Goal: Information Seeking & Learning: Learn about a topic

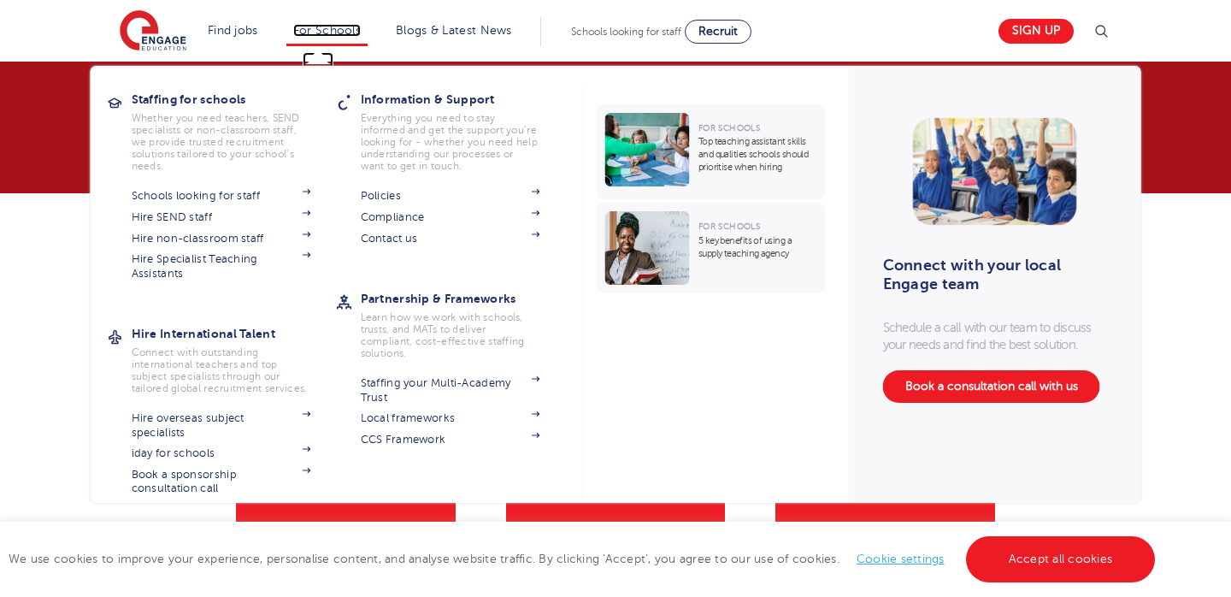
click at [315, 26] on link "For Schools" at bounding box center [327, 30] width 68 height 13
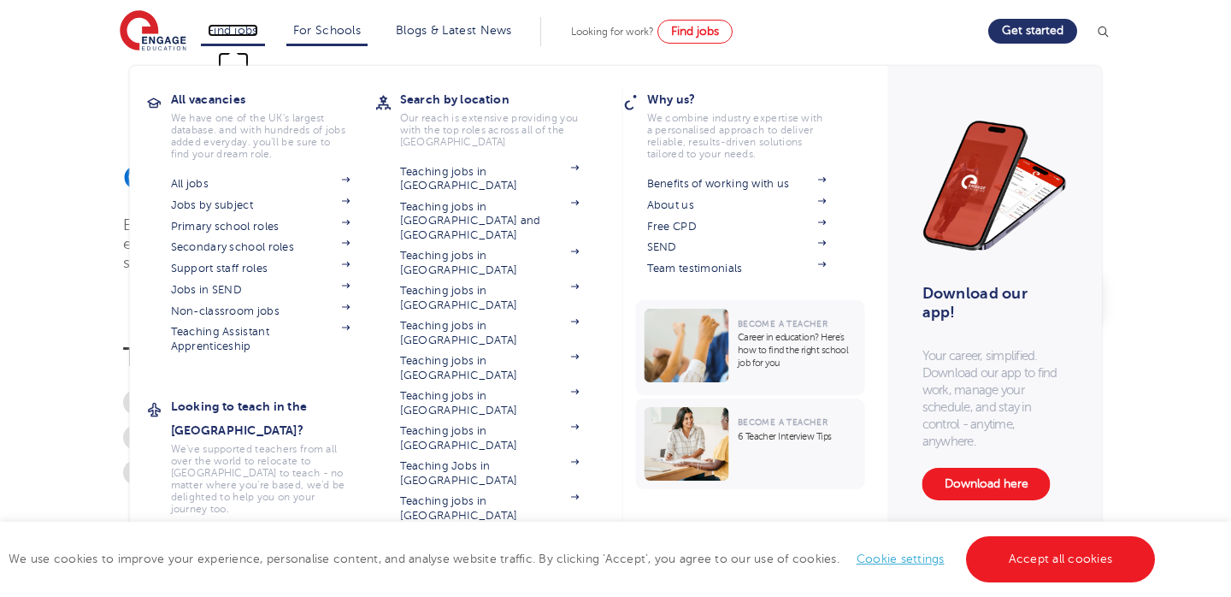
click at [256, 26] on link "Find jobs" at bounding box center [233, 30] width 50 height 13
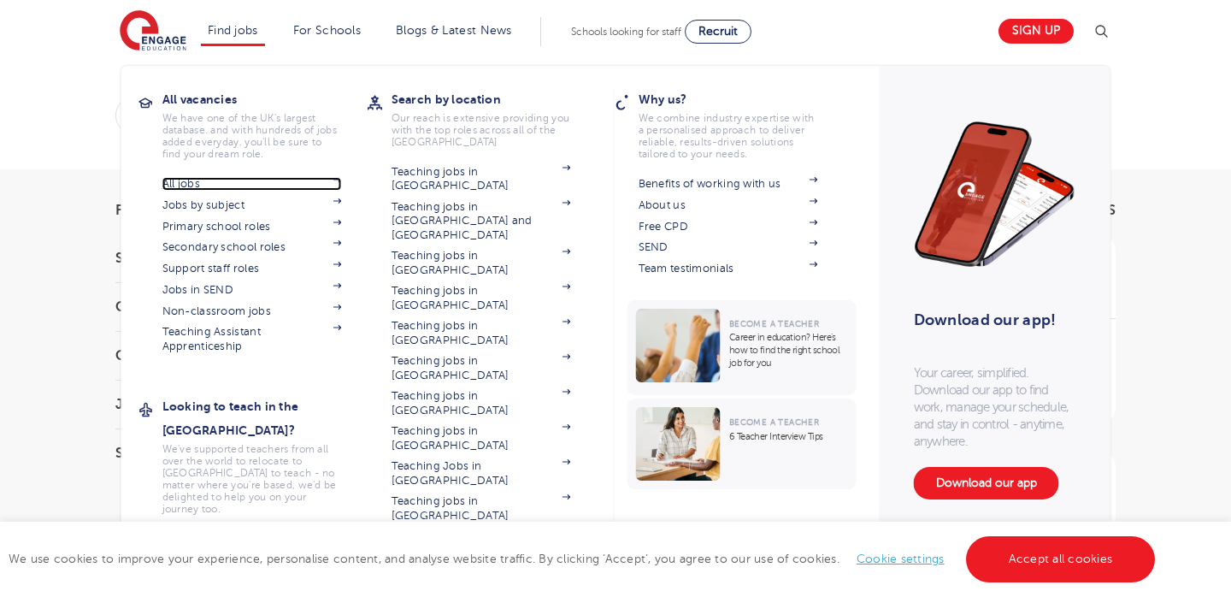
click at [203, 189] on link "All jobs" at bounding box center [252, 184] width 180 height 14
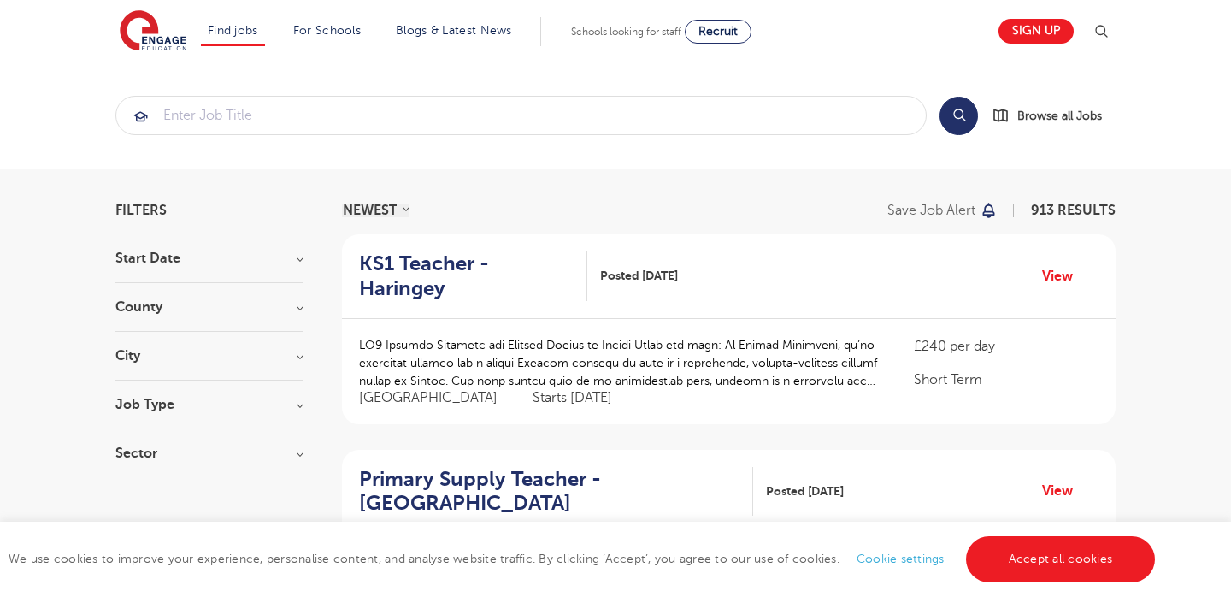
click at [298, 354] on h3 "City" at bounding box center [209, 356] width 188 height 14
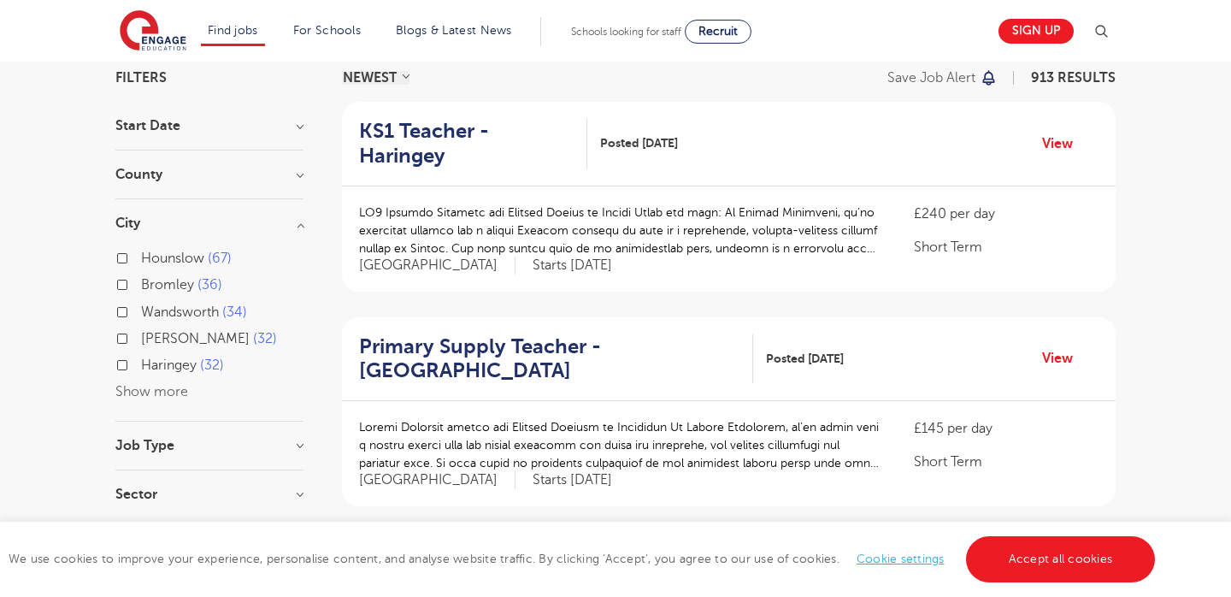
scroll to position [168, 0]
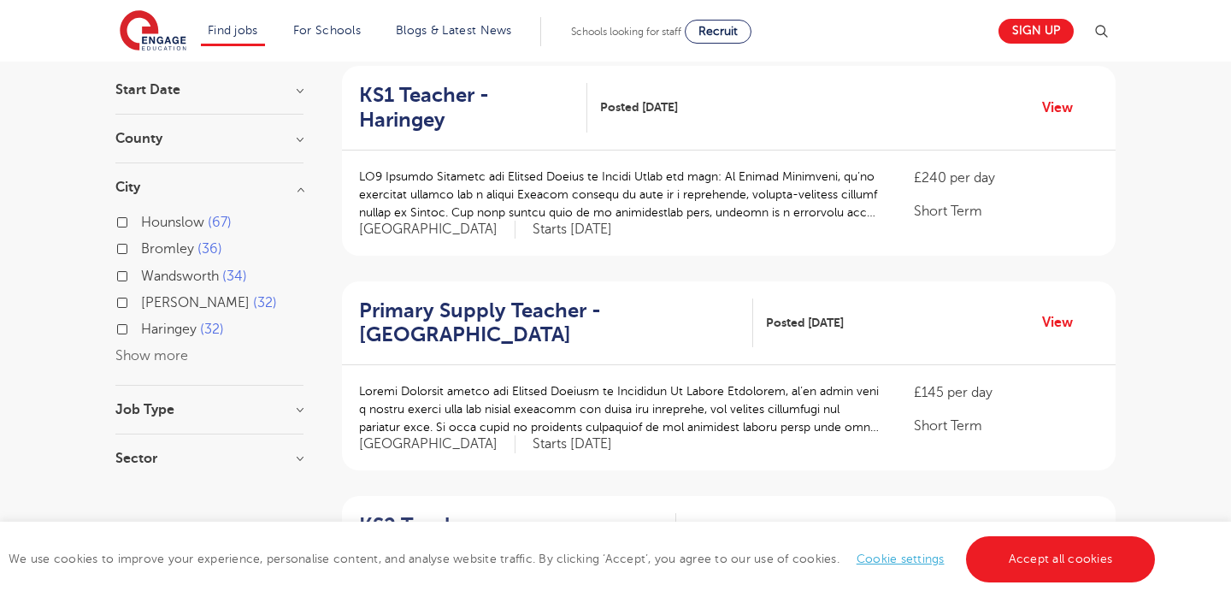
click at [184, 365] on div "Hounslow 67 Bromley 36 Wandsworth 34 Hackney 32 Haringey 32 Show more" at bounding box center [209, 289] width 188 height 156
click at [171, 362] on button "Show more" at bounding box center [151, 355] width 73 height 15
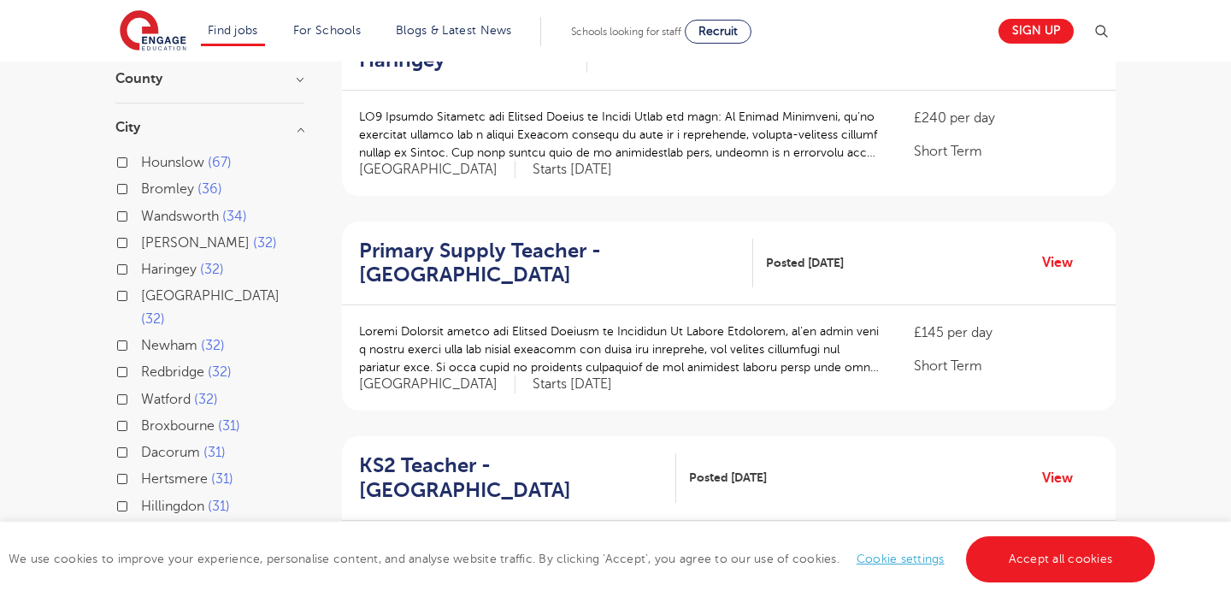
scroll to position [141, 0]
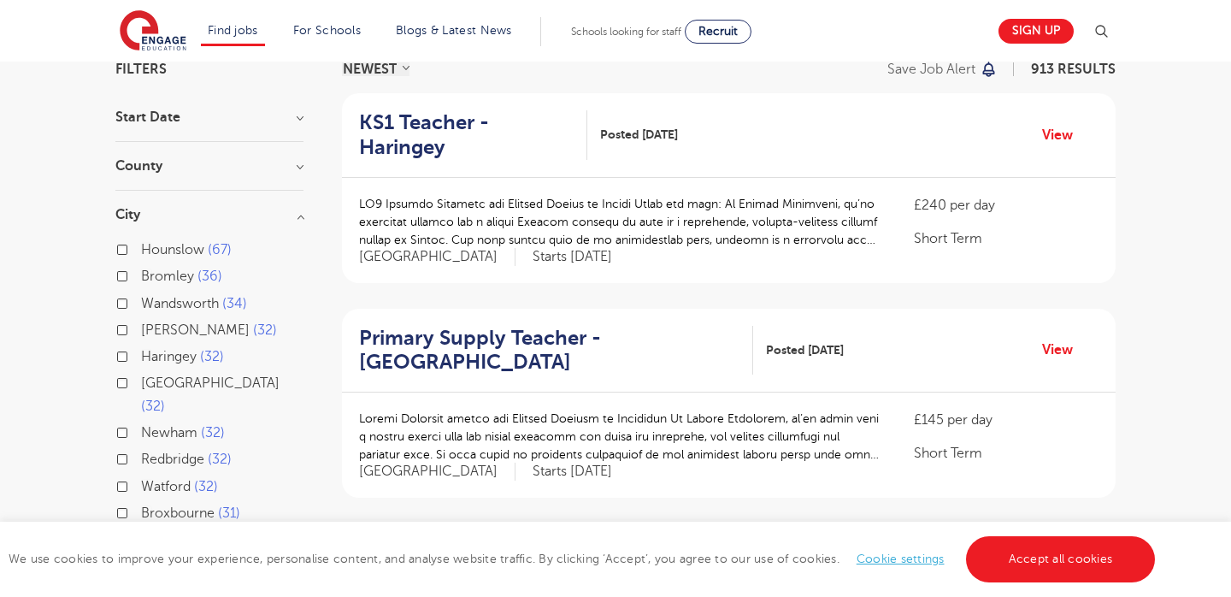
click at [209, 180] on div "County London 672 Hertfordshire 150 Leeds 32 Kirklees 16 East Sussex 14 Show mo…" at bounding box center [209, 175] width 188 height 32
click at [227, 156] on section "Start Date September 85 November 3 October 3 Show more County London 672 Hertfo…" at bounding box center [209, 532] width 188 height 845
click at [227, 160] on h3 "County" at bounding box center [209, 166] width 188 height 14
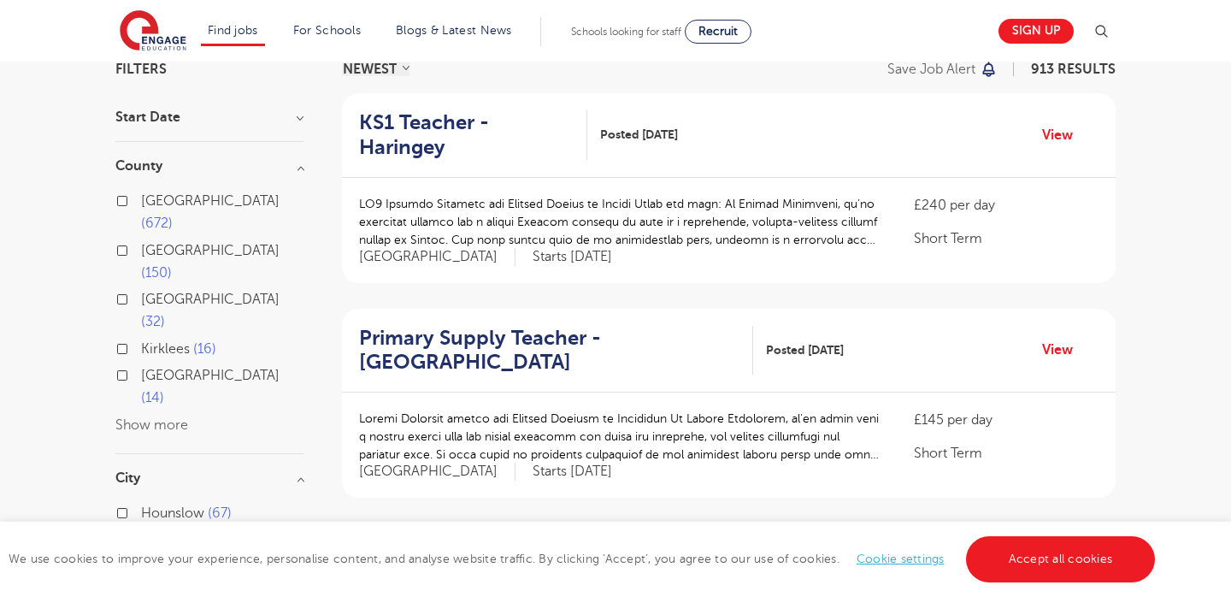
click at [166, 417] on button "Show more" at bounding box center [151, 424] width 73 height 15
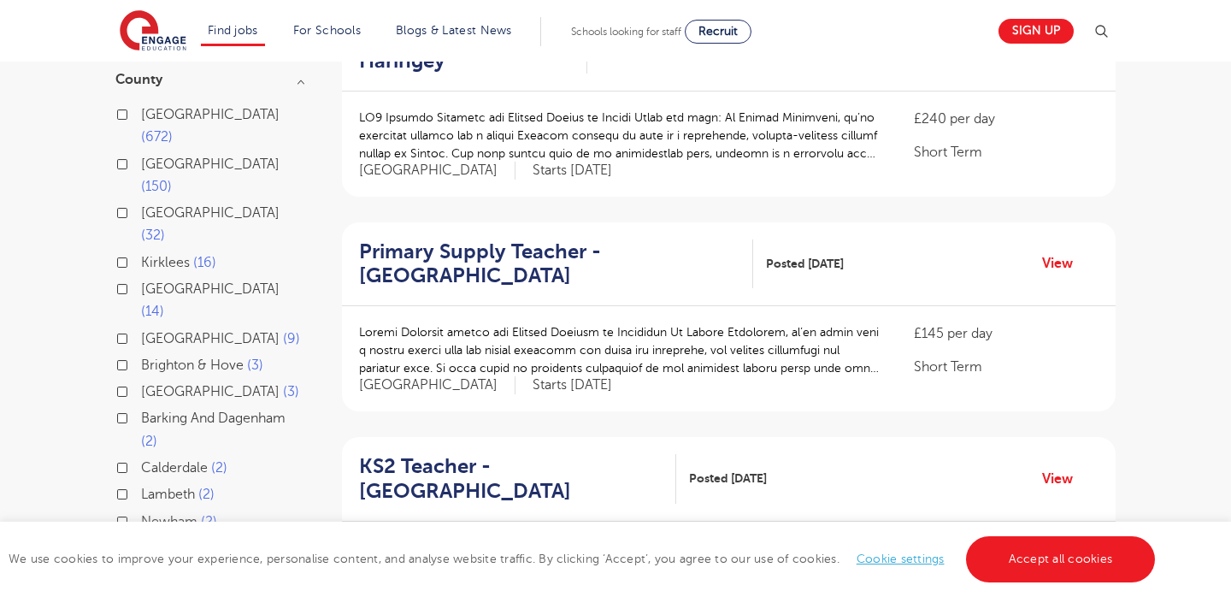
scroll to position [205, 0]
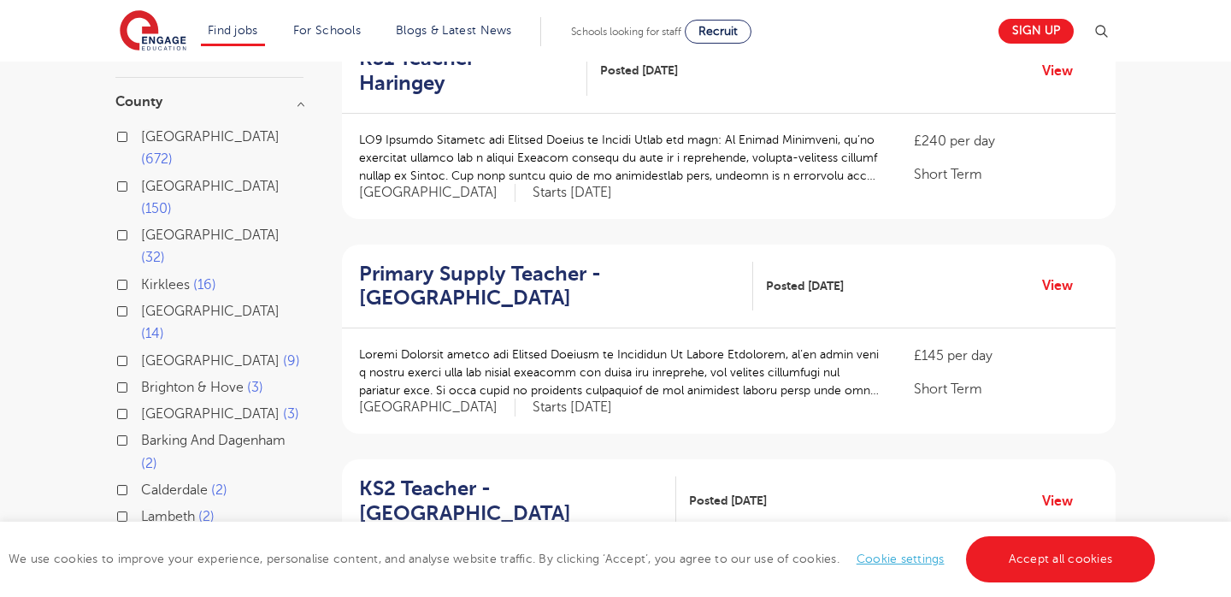
click at [186, 143] on span "[GEOGRAPHIC_DATA]" at bounding box center [210, 136] width 138 height 15
click at [152, 140] on input "London 672" at bounding box center [146, 134] width 11 height 11
checkbox input "true"
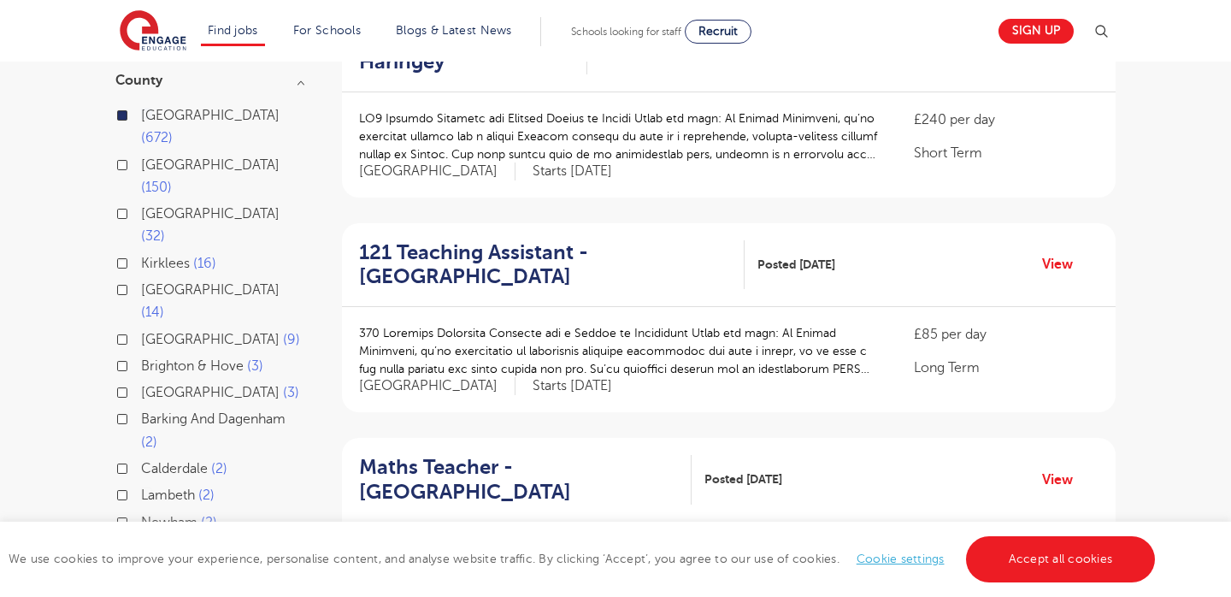
scroll to position [242, 0]
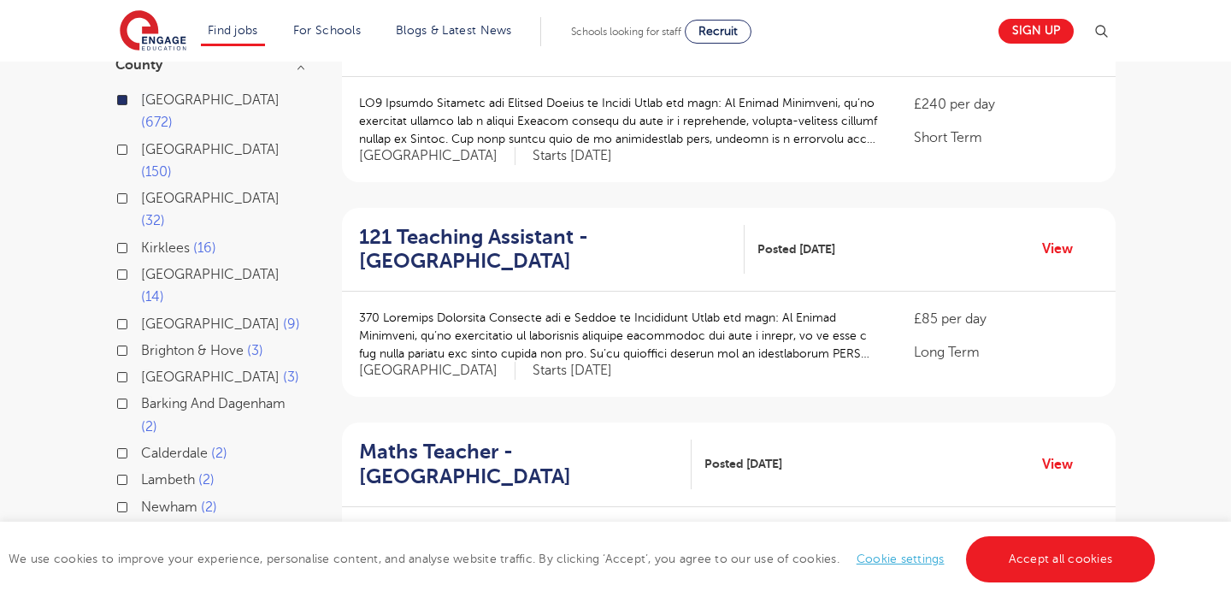
click at [229, 396] on span "Barking And Dagenham" at bounding box center [213, 403] width 144 height 15
click at [152, 396] on input "Barking And Dagenham 2" at bounding box center [146, 401] width 11 height 11
checkbox input "true"
click at [227, 396] on span "Barking And Dagenham" at bounding box center [213, 403] width 144 height 15
click at [152, 396] on input "Barking And Dagenham 2" at bounding box center [146, 401] width 11 height 11
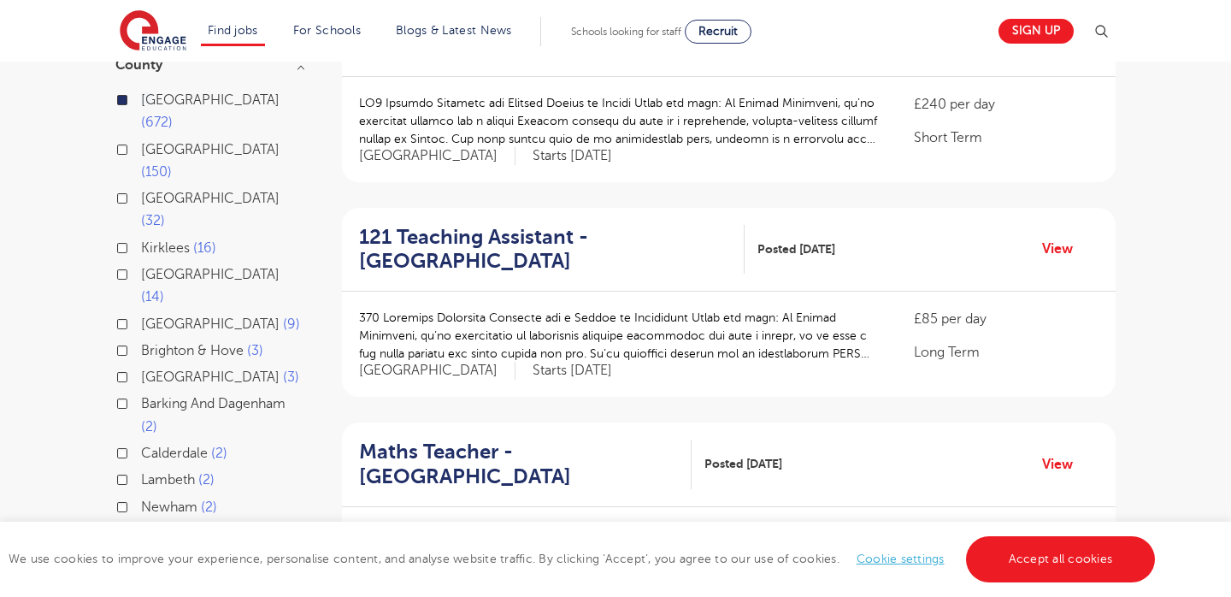
click at [227, 396] on span "Barking And Dagenham" at bounding box center [213, 403] width 144 height 15
click at [152, 396] on input "Barking And Dagenham 2" at bounding box center [146, 401] width 11 height 11
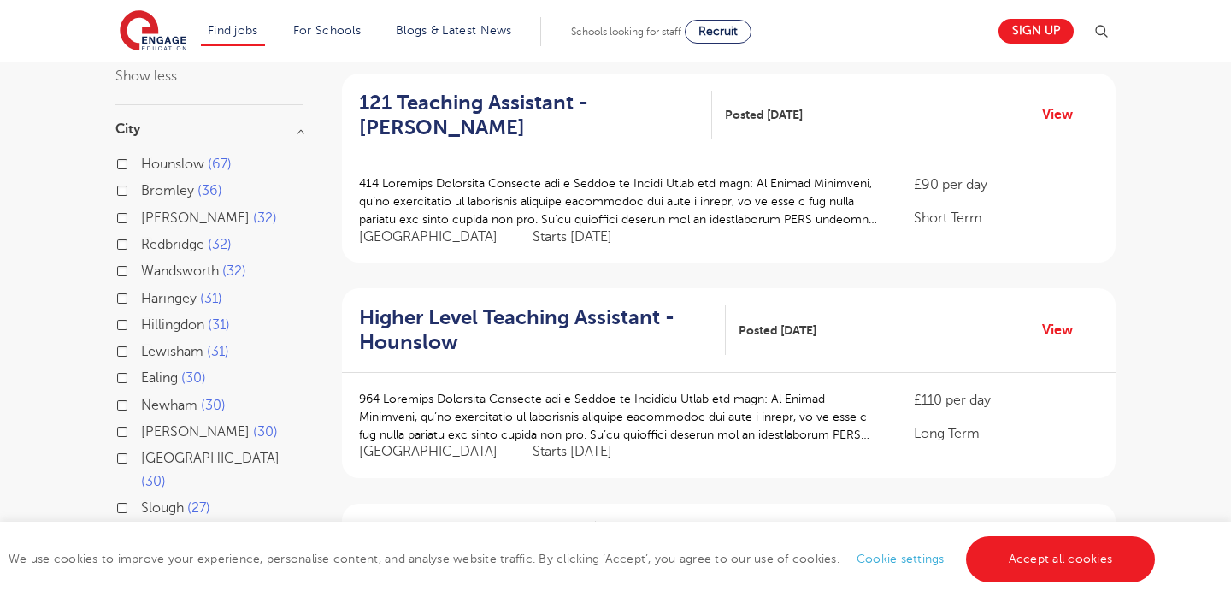
scroll to position [855, 0]
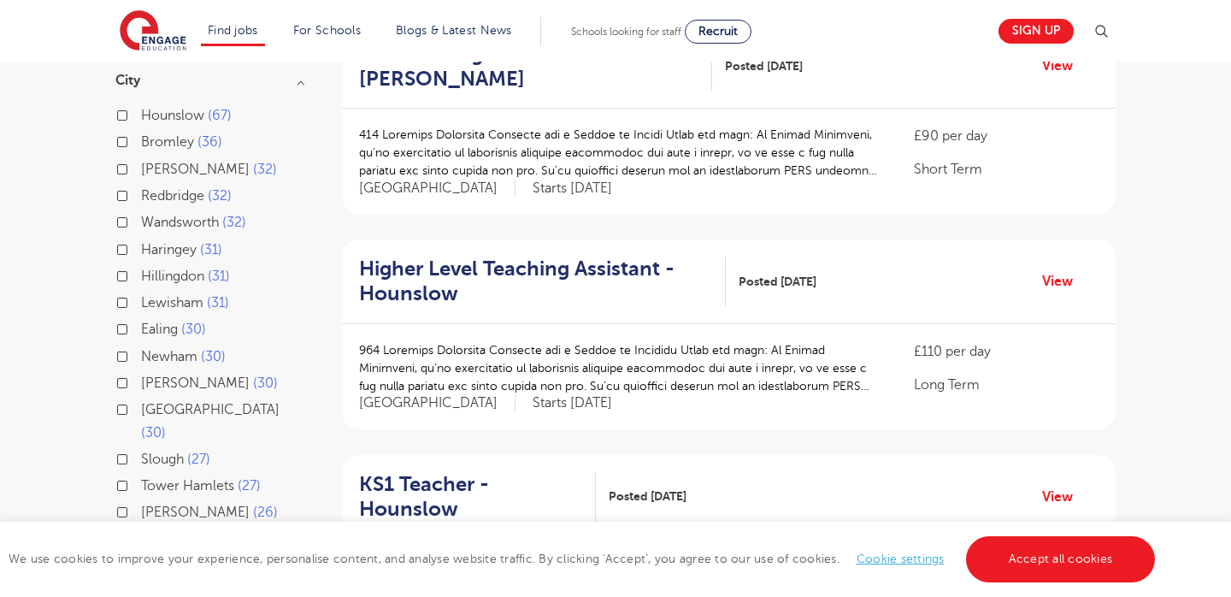
click at [148, 375] on span "Sutton" at bounding box center [195, 382] width 109 height 15
click at [148, 375] on input "Sutton 30" at bounding box center [146, 380] width 11 height 11
checkbox input "true"
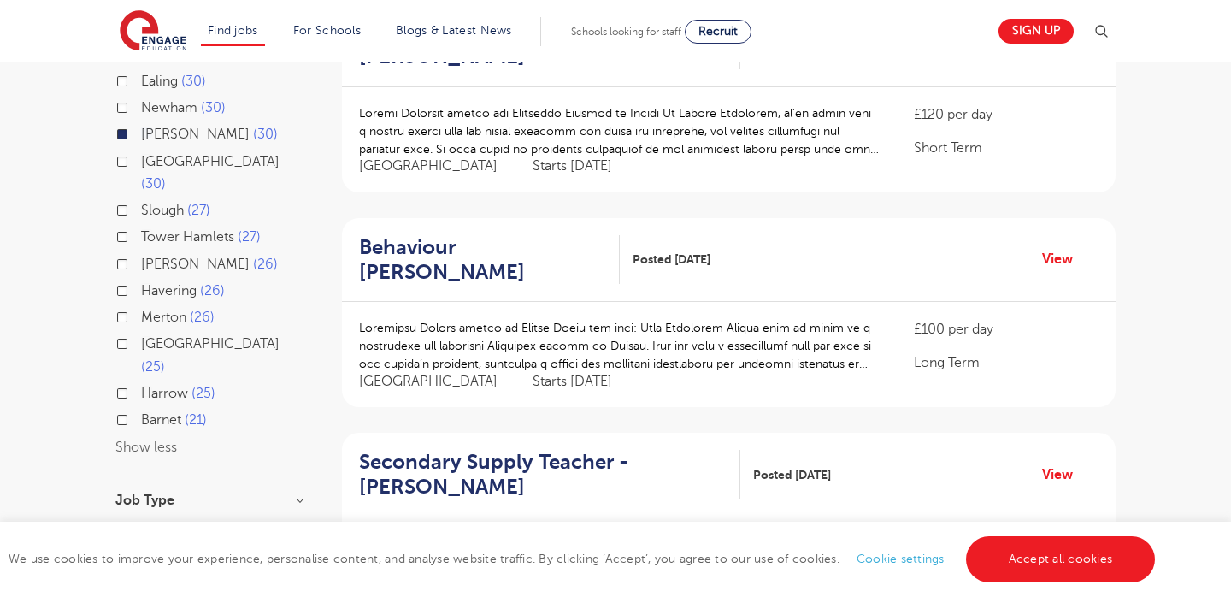
click at [163, 493] on h3 "Job Type" at bounding box center [209, 500] width 188 height 14
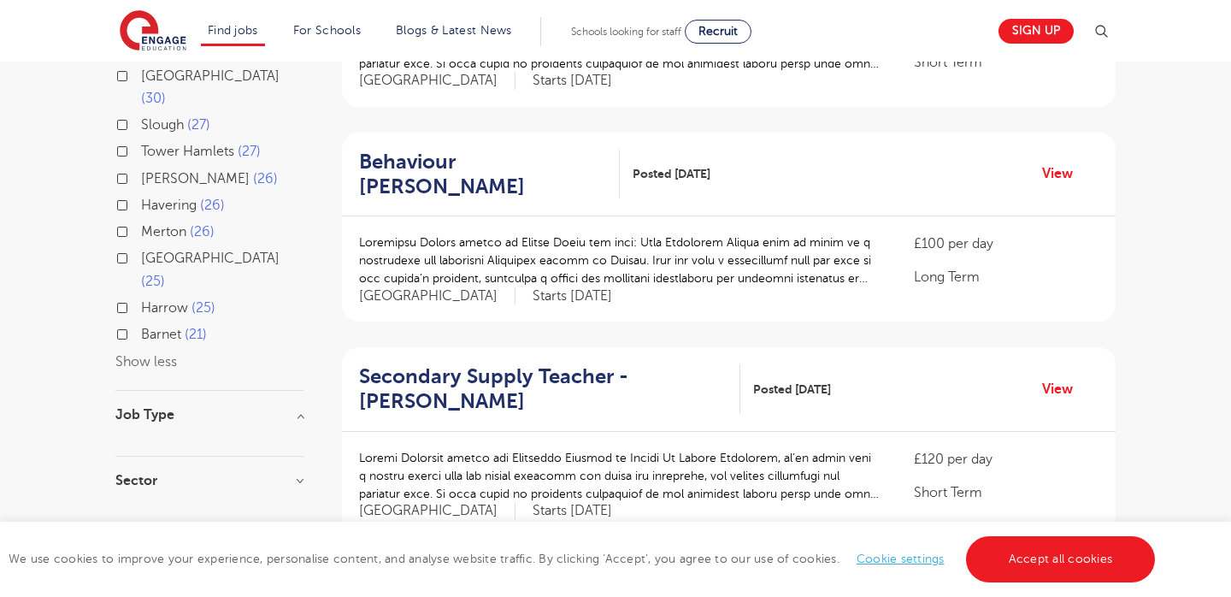
scroll to position [785, 0]
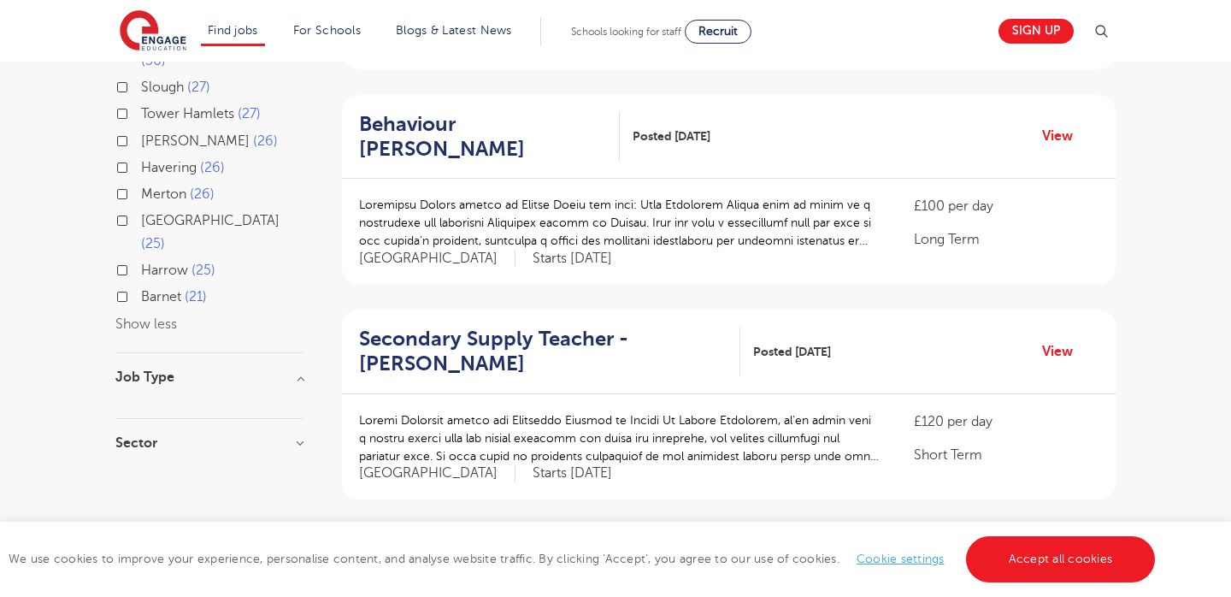
click at [215, 436] on h3 "Sector" at bounding box center [209, 443] width 188 height 14
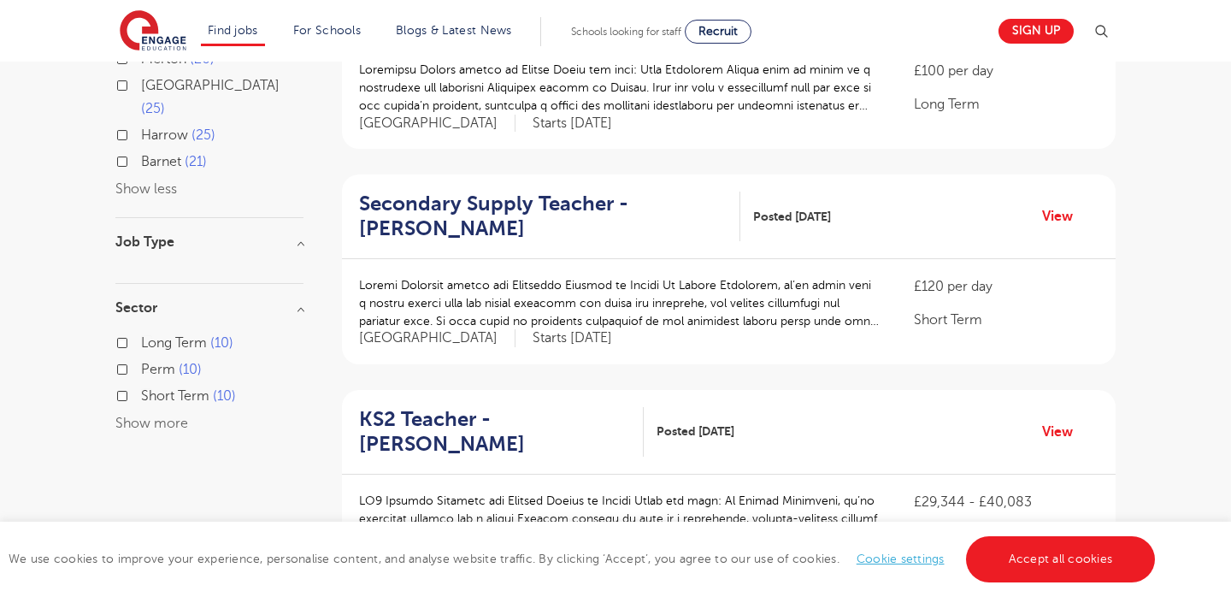
scroll to position [945, 0]
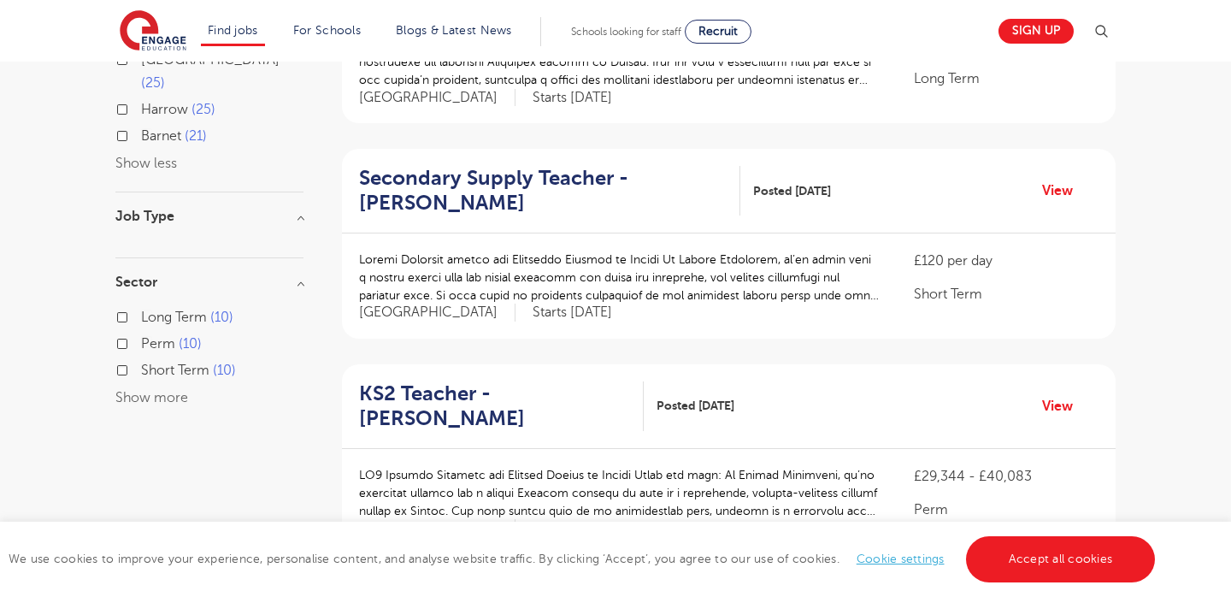
click at [212, 223] on div at bounding box center [209, 231] width 188 height 17
click at [291, 209] on h3 "Job Type" at bounding box center [209, 216] width 188 height 14
click at [299, 209] on h3 "Job Type" at bounding box center [209, 216] width 188 height 14
click at [253, 209] on div "Job Type" at bounding box center [209, 233] width 188 height 49
click at [150, 309] on input "Long Term 10" at bounding box center [146, 314] width 11 height 11
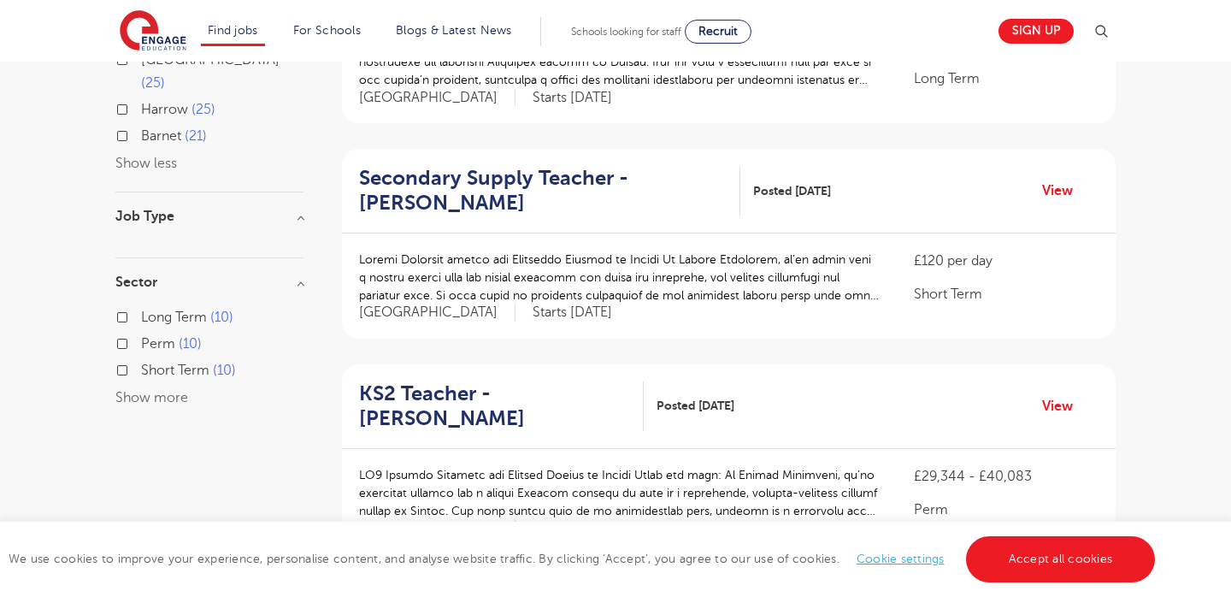
checkbox input "true"
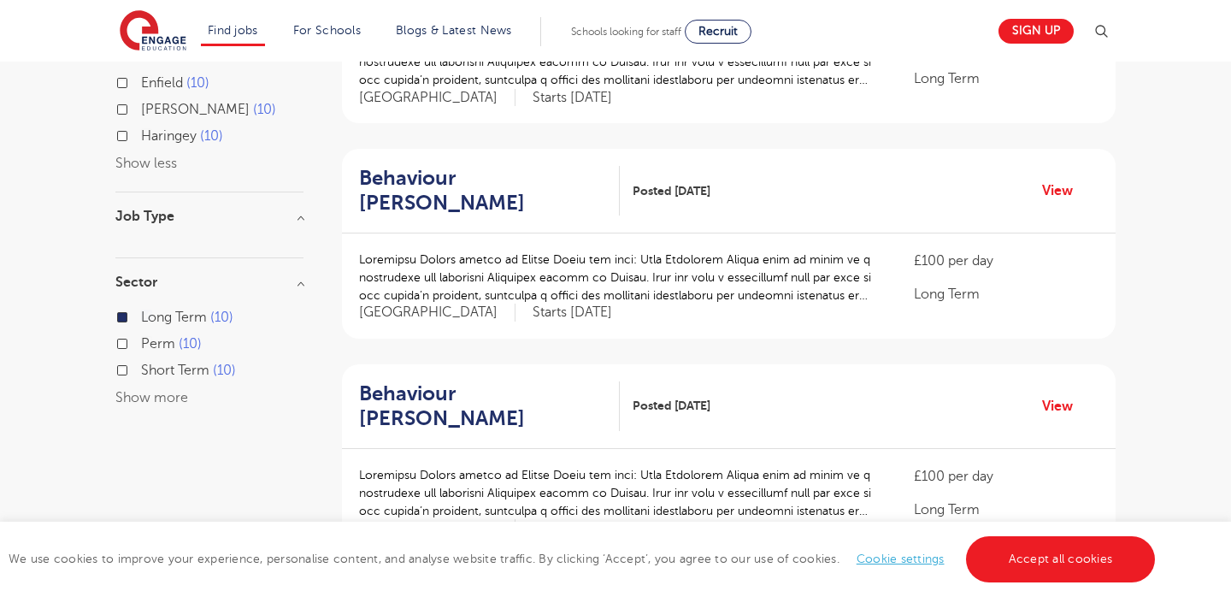
click at [130, 333] on div "Perm 10" at bounding box center [209, 346] width 188 height 26
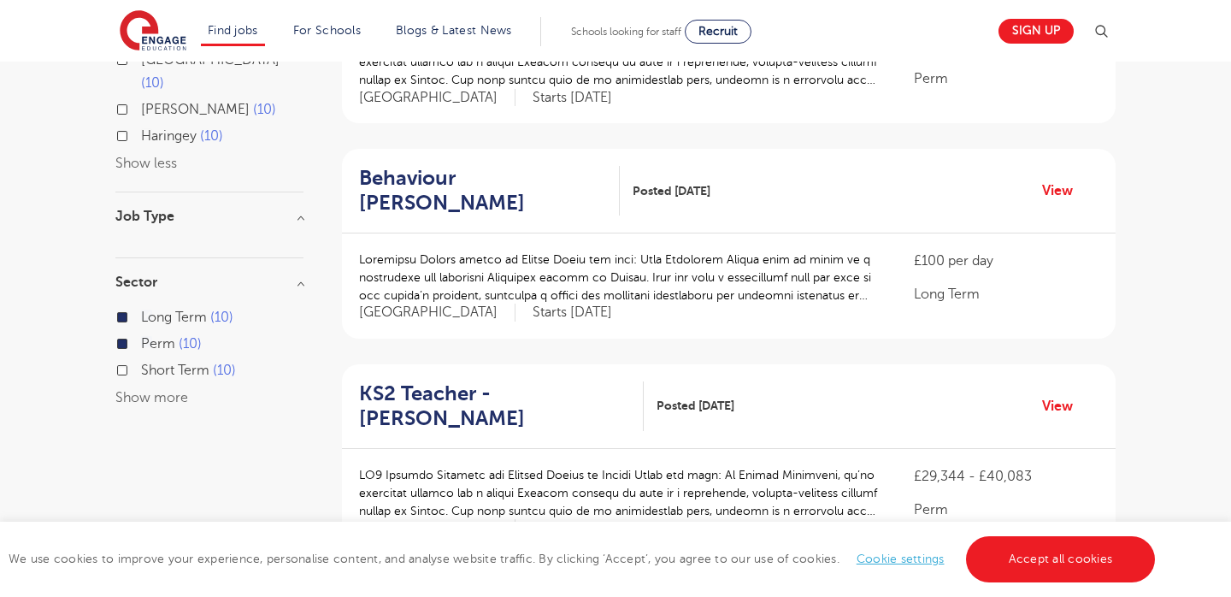
click at [130, 333] on div "Perm 10" at bounding box center [209, 346] width 188 height 26
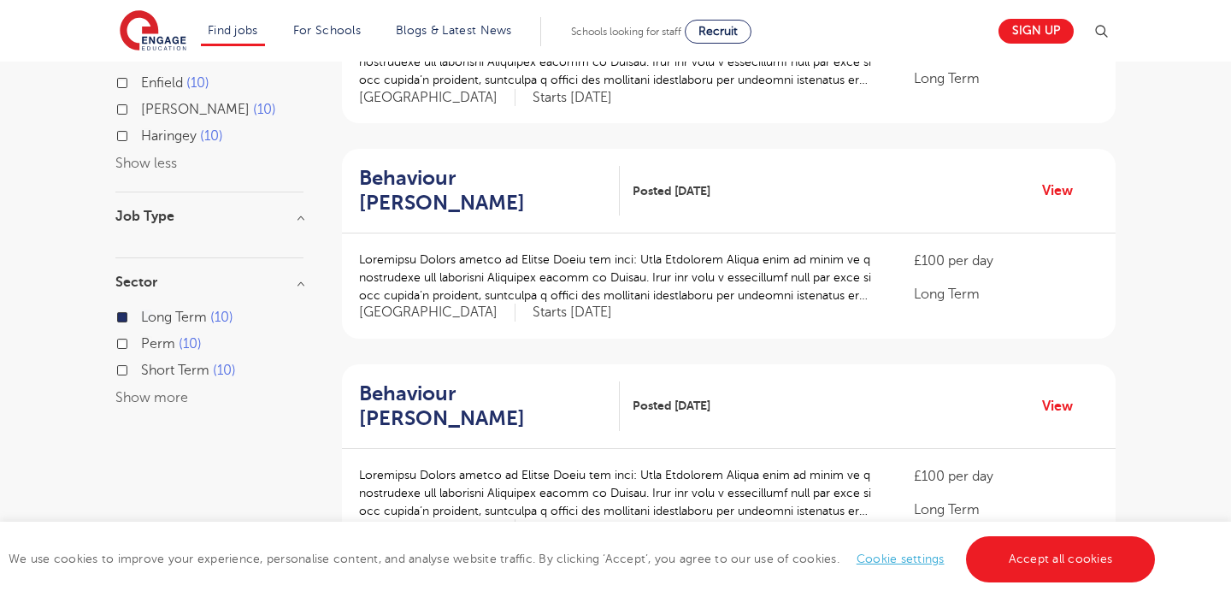
click at [184, 362] on span "Short Term" at bounding box center [175, 369] width 68 height 15
click at [152, 362] on input "Short Term 10" at bounding box center [146, 367] width 11 height 11
checkbox input "true"
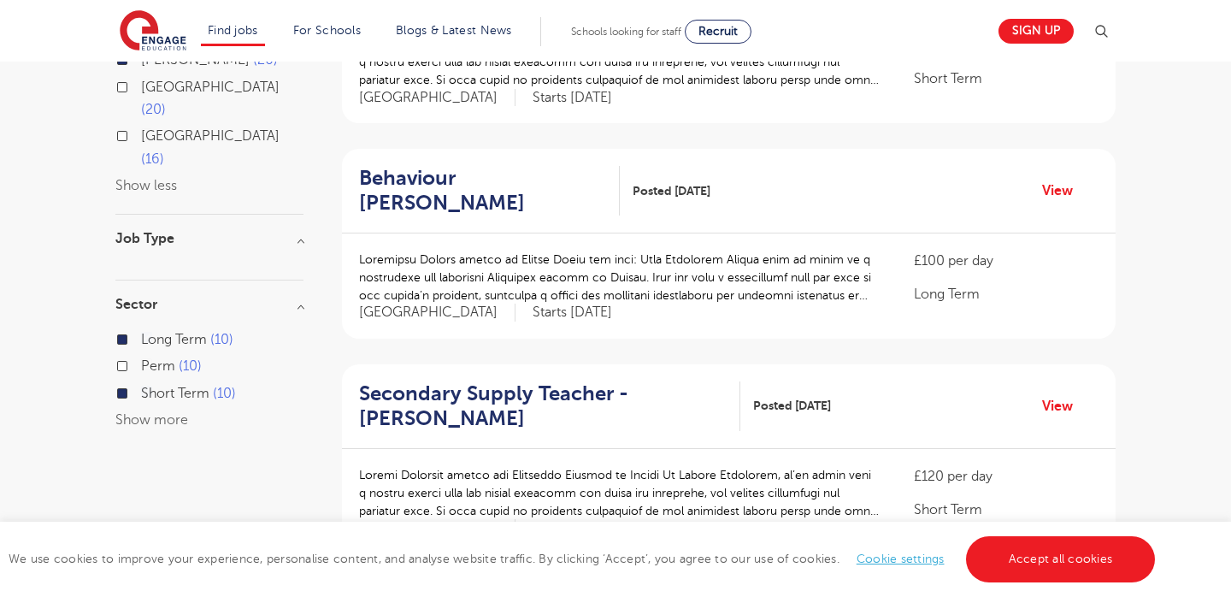
click at [932, 559] on link "Cookie settings" at bounding box center [901, 558] width 88 height 13
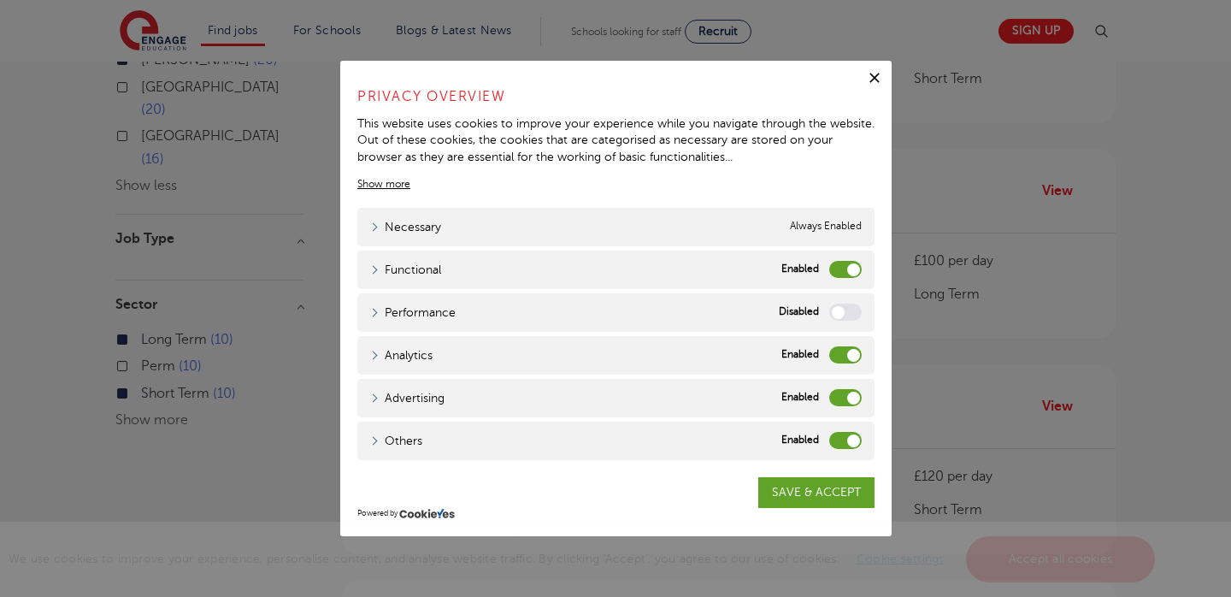
click at [862, 77] on button "Close" at bounding box center [874, 78] width 34 height 34
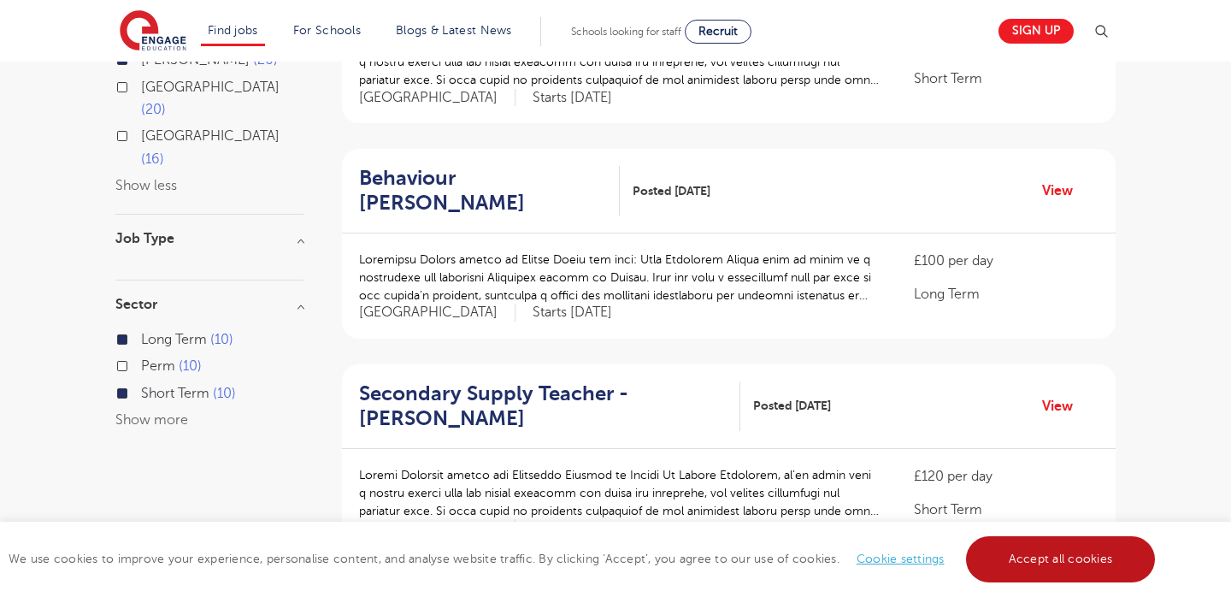
click at [1027, 562] on link "Accept all cookies" at bounding box center [1061, 559] width 190 height 46
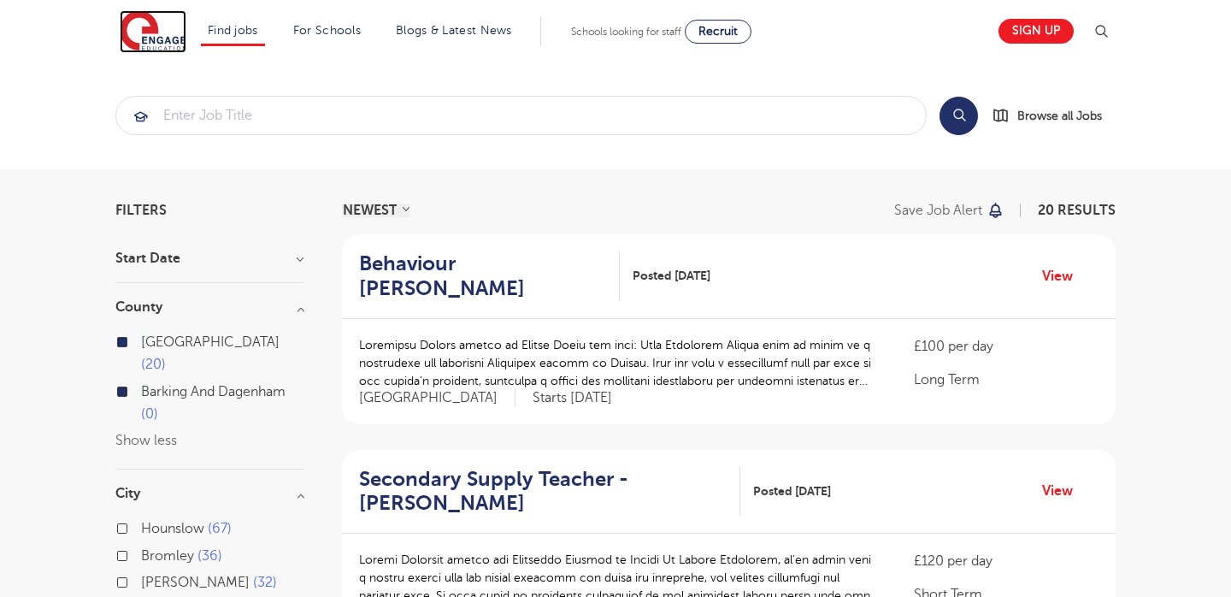
click at [150, 35] on img at bounding box center [153, 31] width 67 height 43
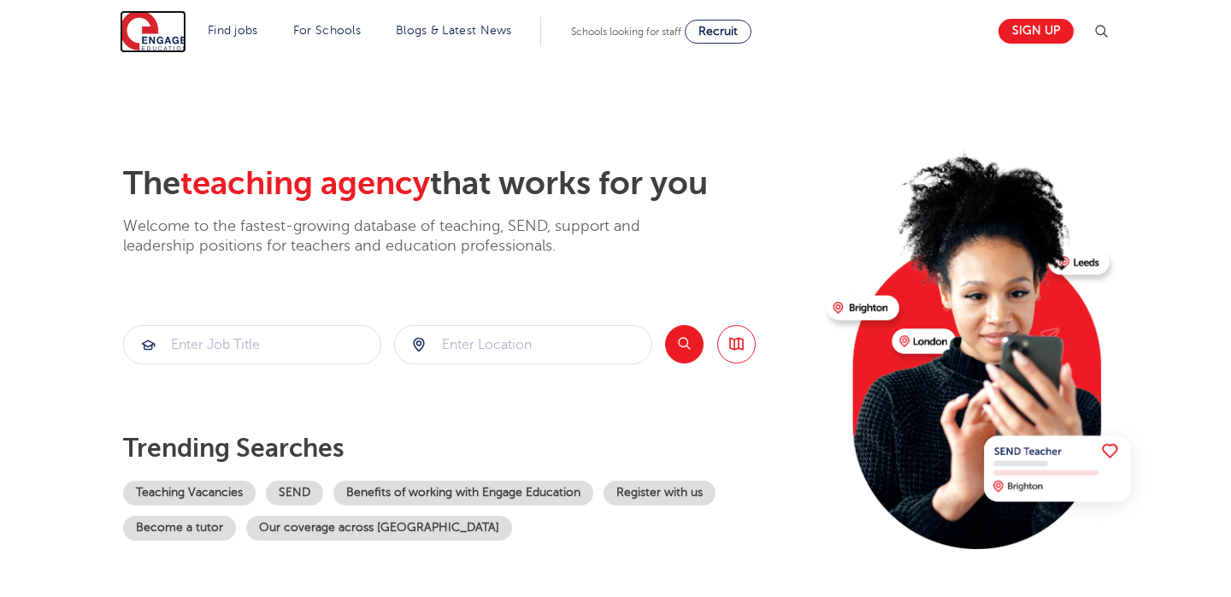
click at [150, 35] on img at bounding box center [153, 31] width 67 height 43
click at [322, 334] on input "search" at bounding box center [252, 345] width 256 height 38
type input "teaching assistant"
click at [468, 357] on input "search" at bounding box center [523, 345] width 256 height 38
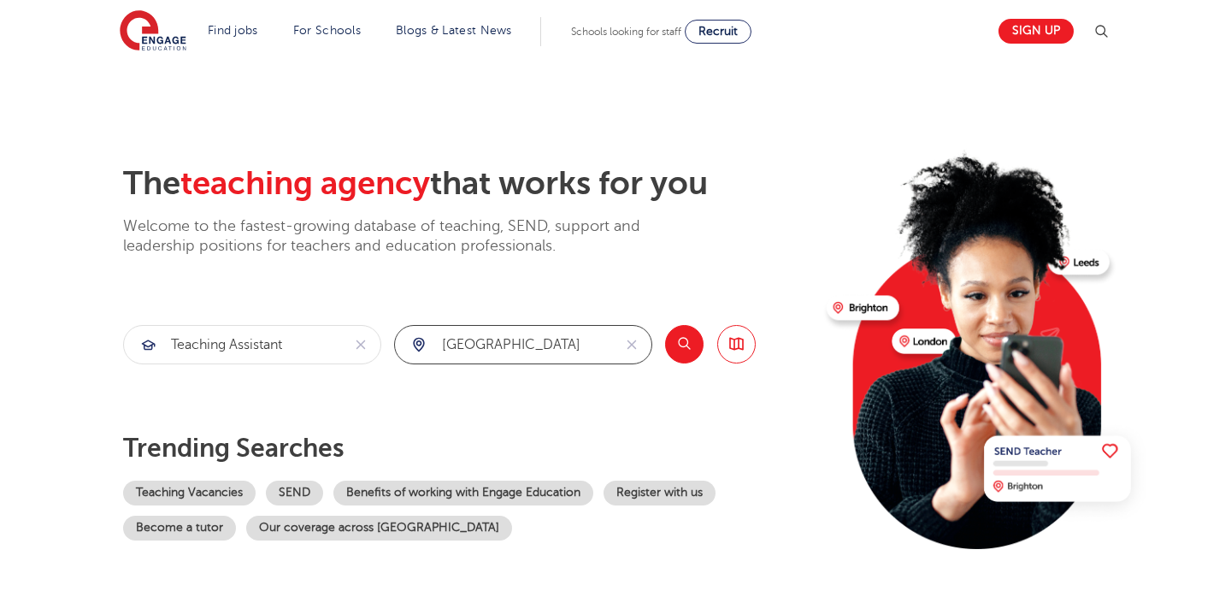
type input "Surrey"
click button "Submit" at bounding box center [0, 0] width 0 height 0
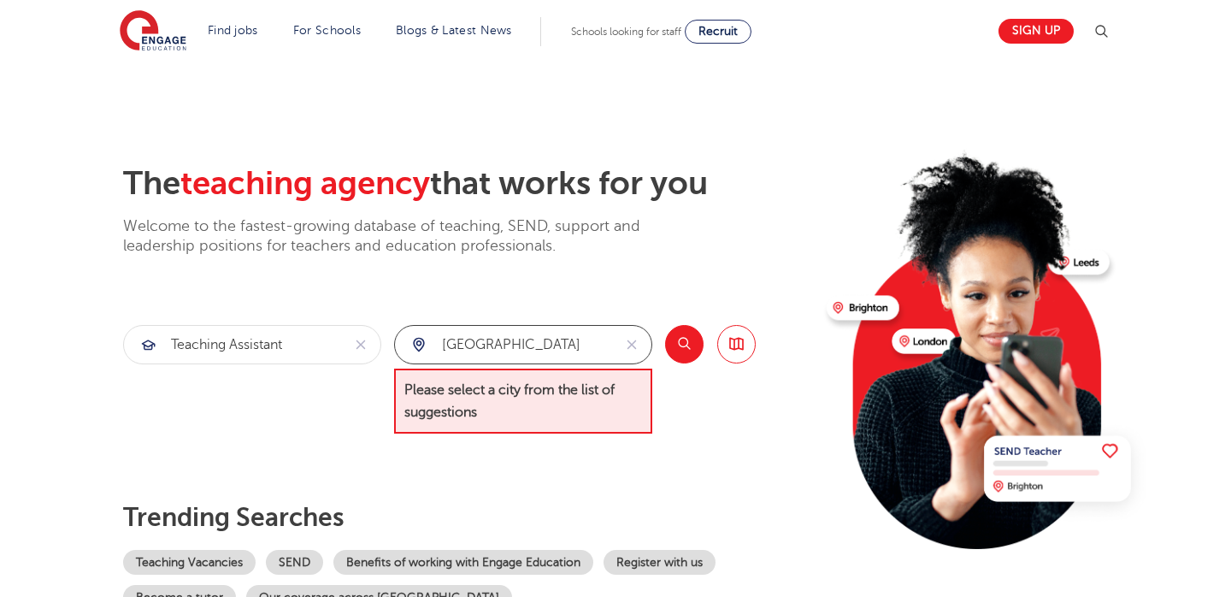
click at [540, 355] on input "Surrey" at bounding box center [503, 345] width 217 height 38
type input "G"
type input "godalming"
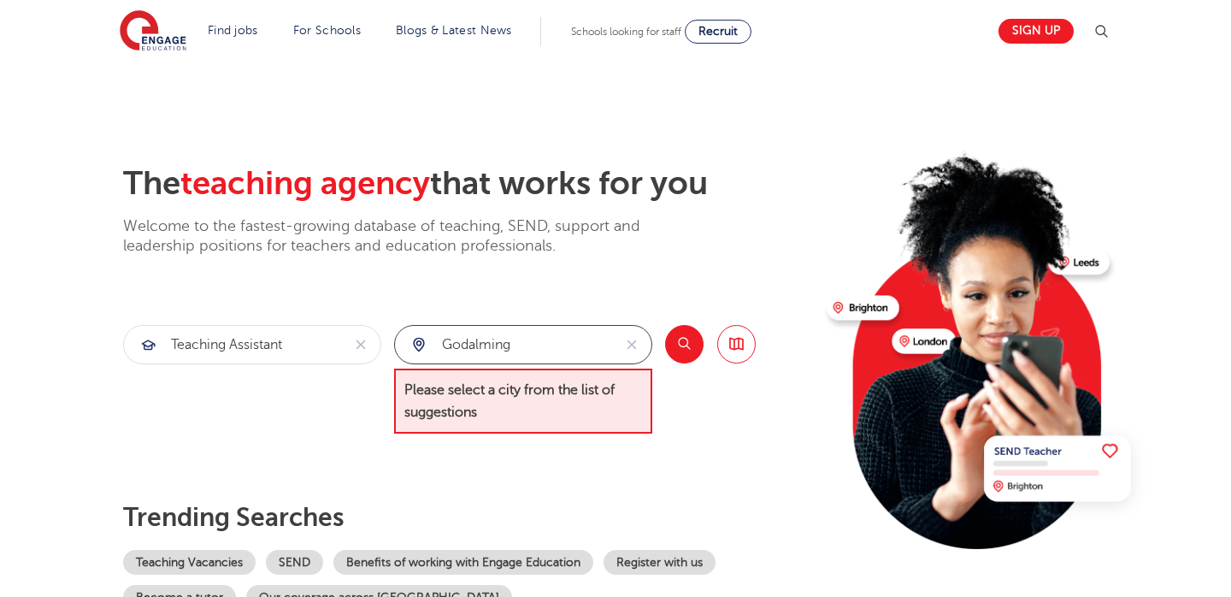
click button "Submit" at bounding box center [0, 0] width 0 height 0
click at [576, 359] on input "godalming" at bounding box center [503, 345] width 217 height 38
type input "Surrey"
click button "Submit" at bounding box center [0, 0] width 0 height 0
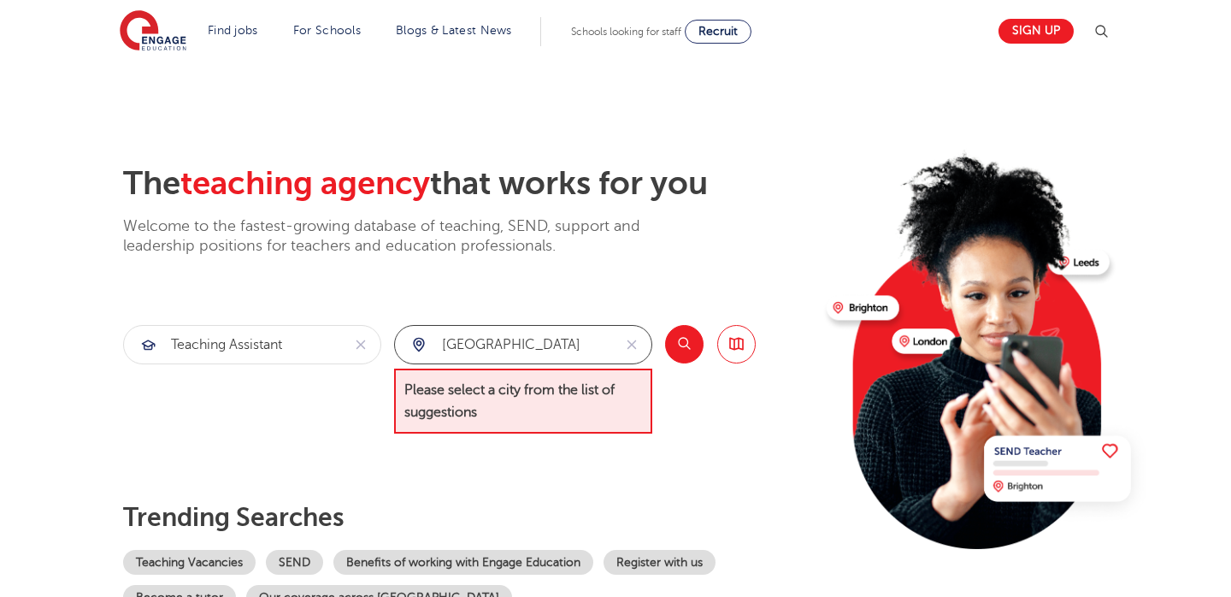
click at [568, 342] on input "Surrey" at bounding box center [503, 345] width 217 height 38
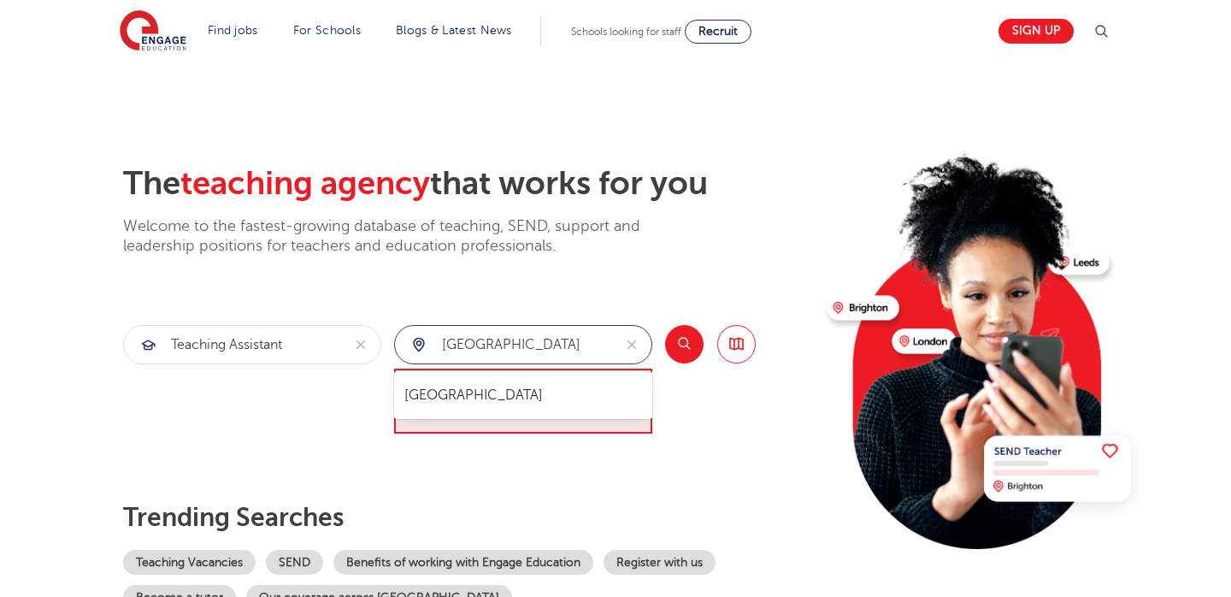
type input "[GEOGRAPHIC_DATA]"
click button "Submit" at bounding box center [0, 0] width 0 height 0
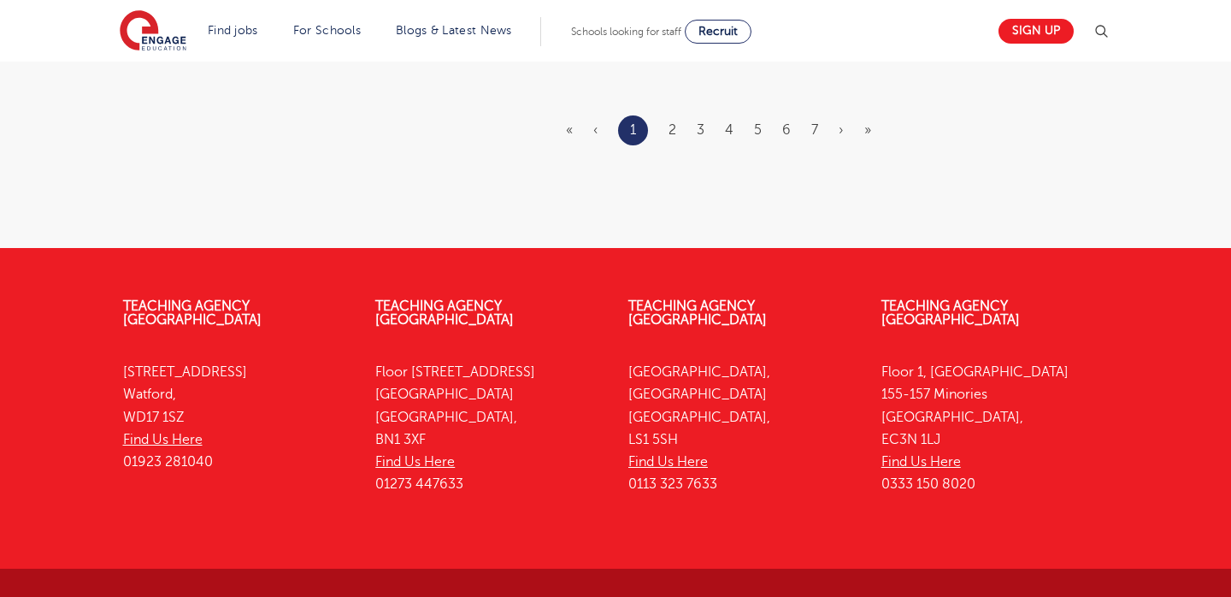
scroll to position [2203, 0]
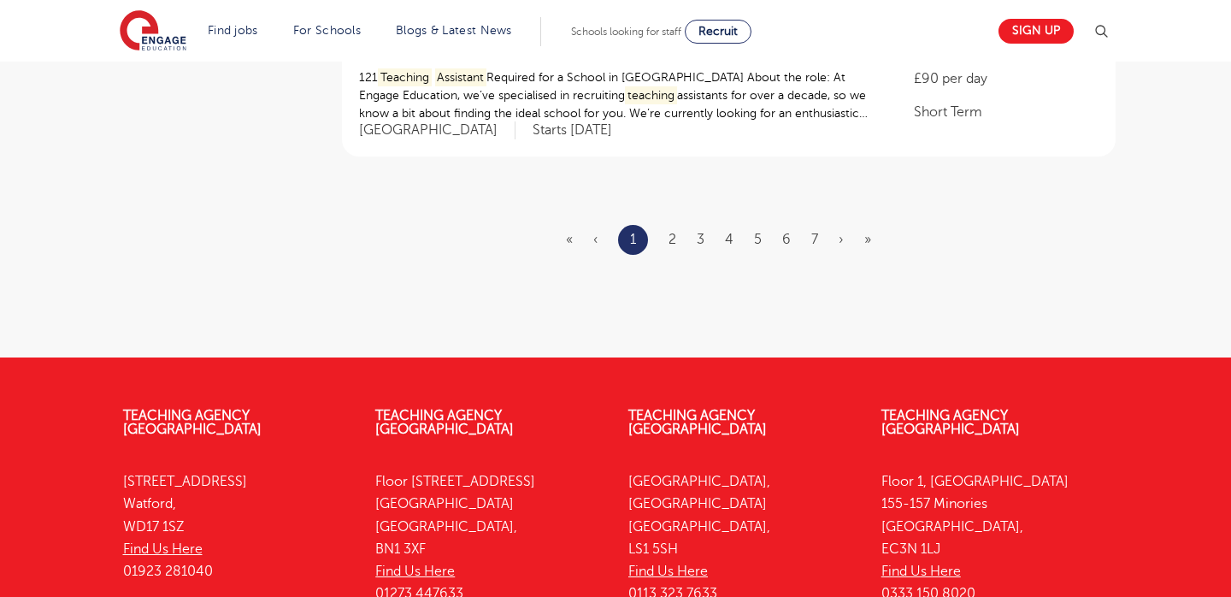
click at [666, 248] on ul "« ‹ 1 2 3 4 5 6 7 › »" at bounding box center [729, 240] width 326 height 30
click at [671, 242] on link "2" at bounding box center [672, 239] width 8 height 15
